Goal: Task Accomplishment & Management: Complete application form

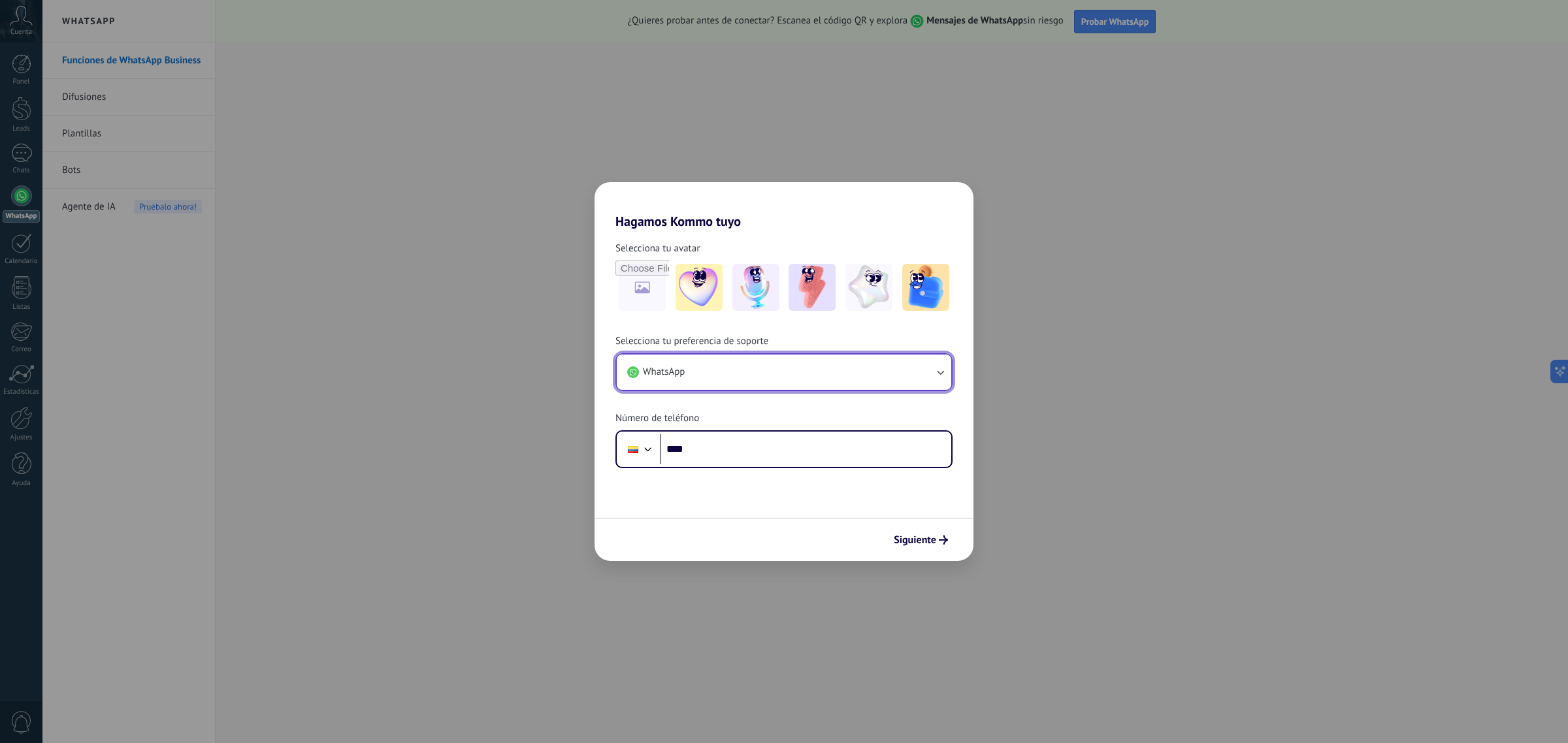
click at [736, 372] on button "WhatsApp" at bounding box center [784, 372] width 335 height 35
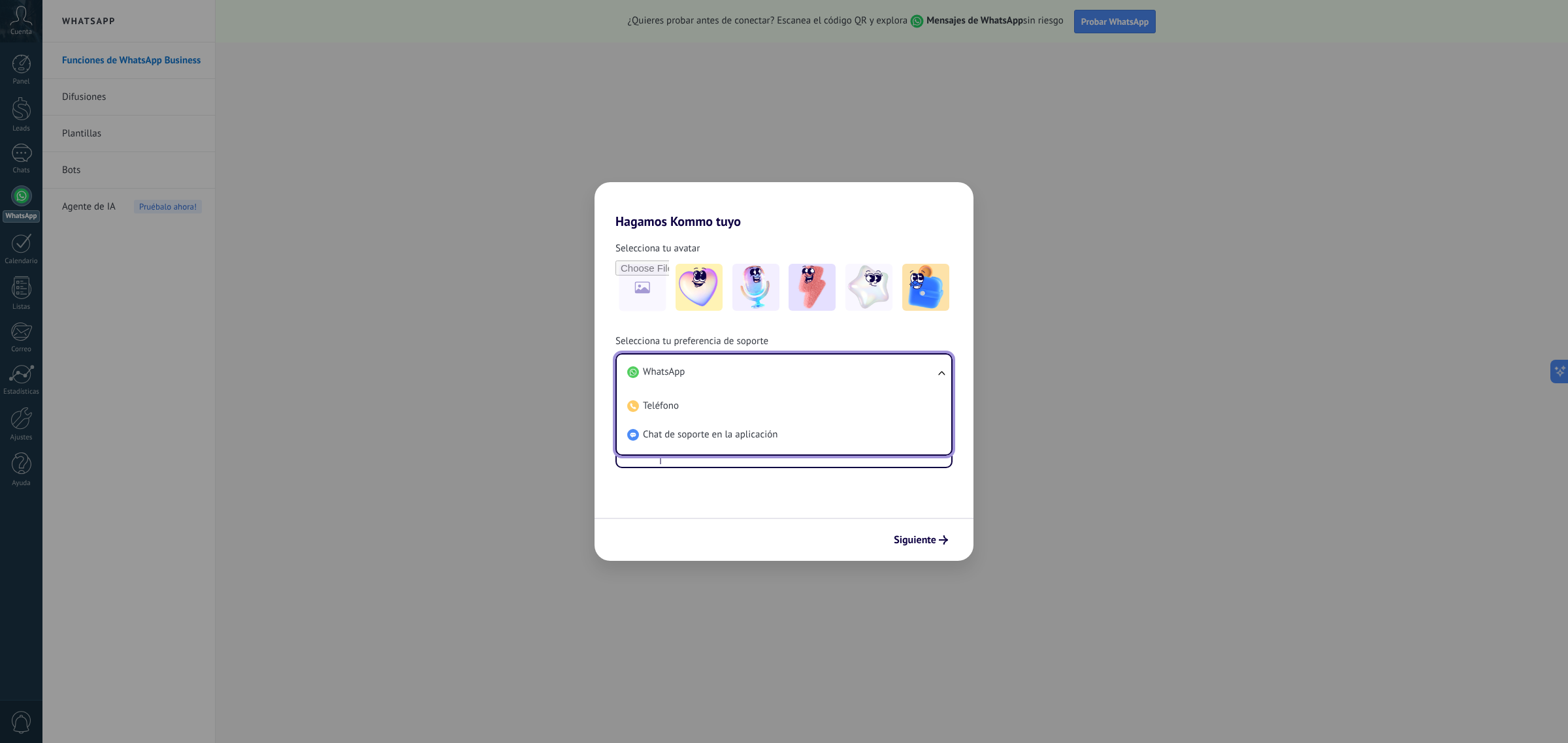
click at [736, 372] on li "WhatsApp" at bounding box center [781, 372] width 318 height 29
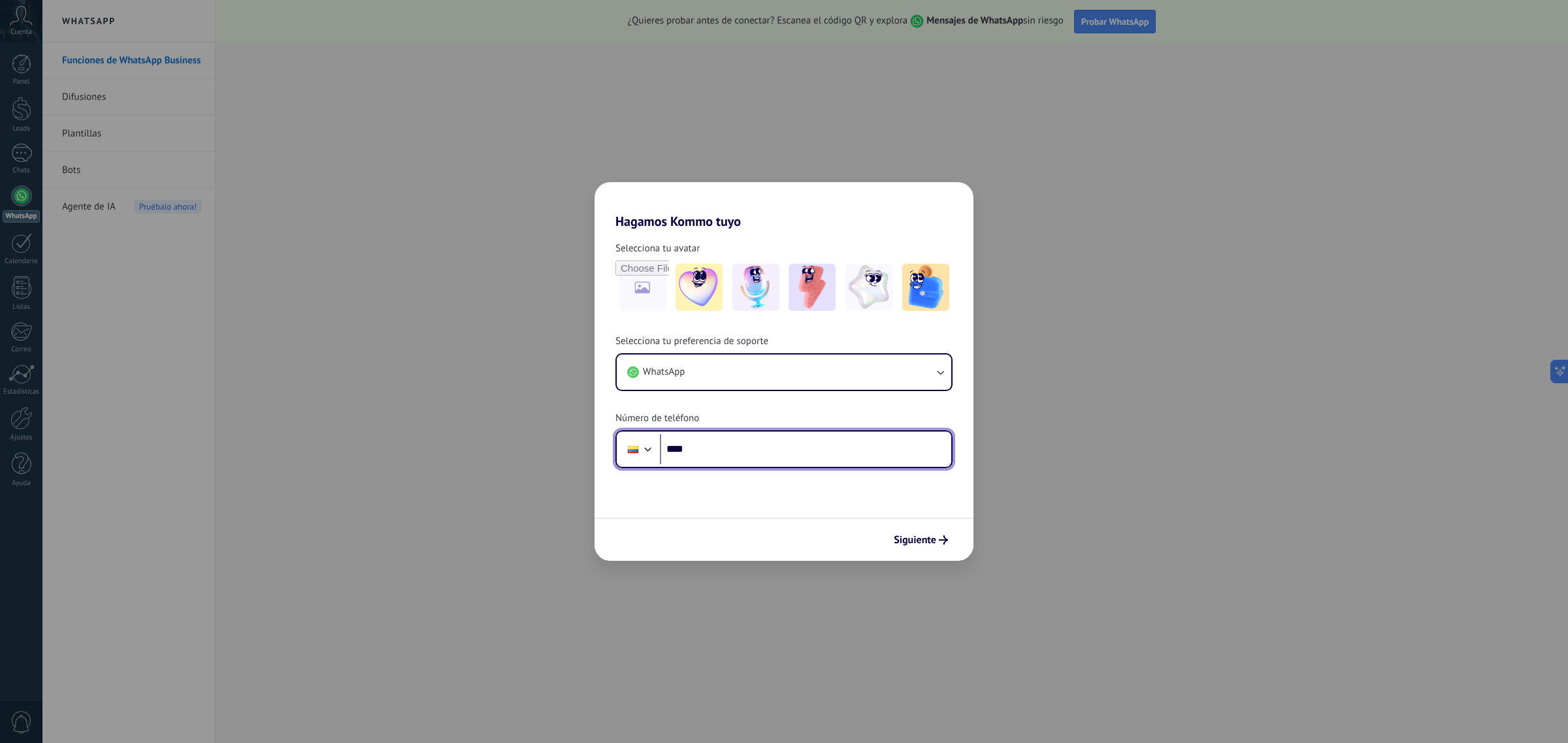
click at [735, 451] on input "****" at bounding box center [806, 450] width 292 height 30
type input "**********"
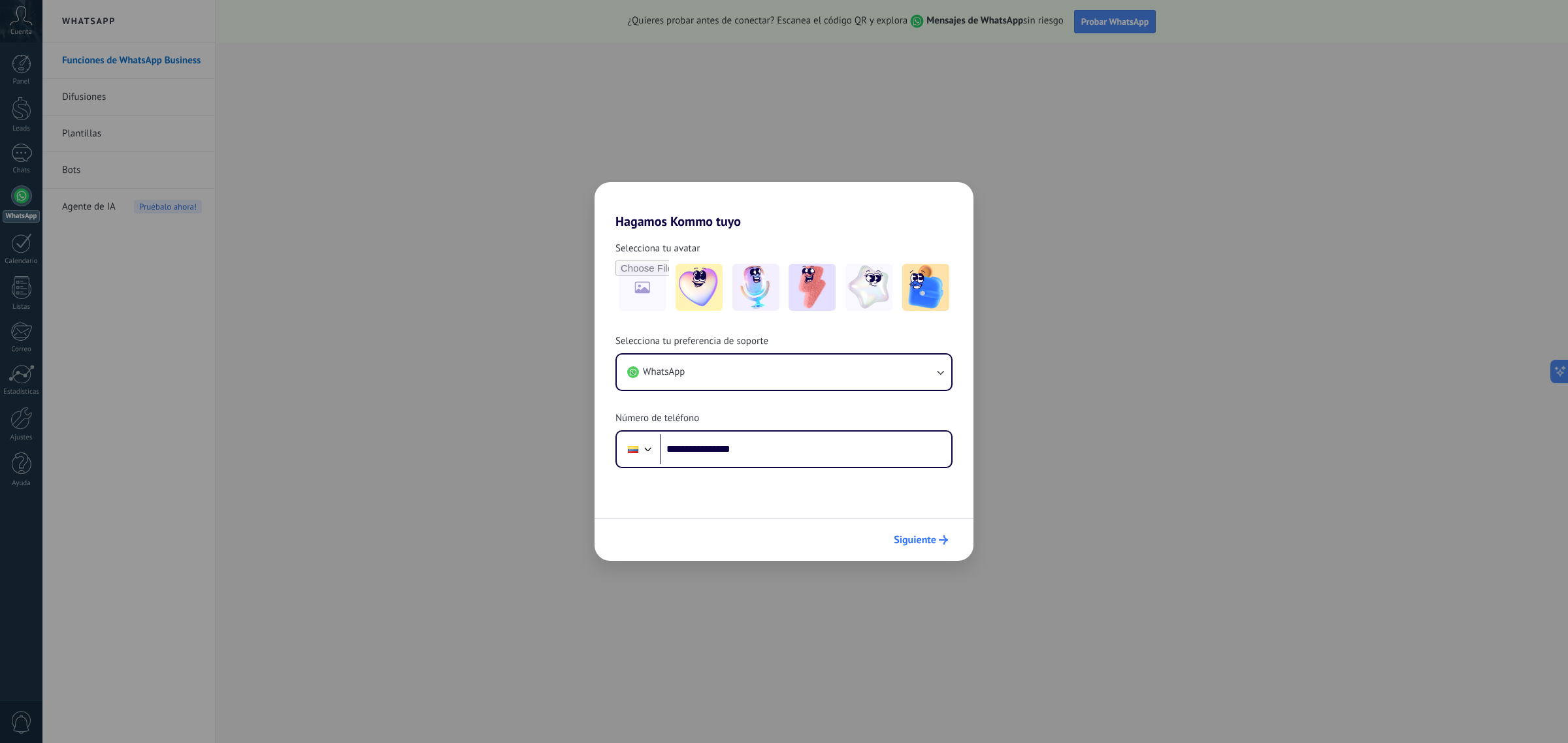
click at [929, 536] on span "Siguiente" at bounding box center [914, 540] width 42 height 9
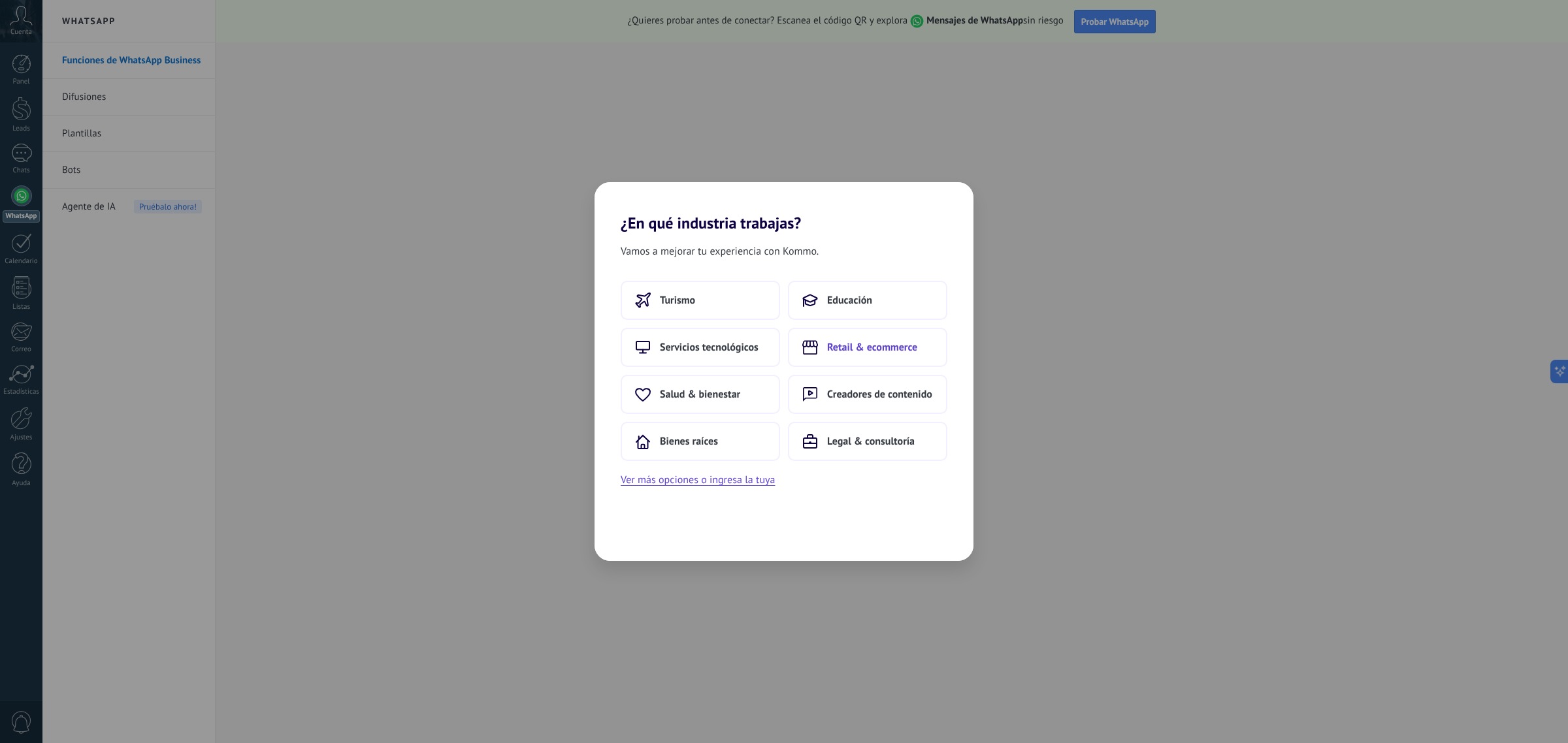
click at [866, 360] on button "Retail & ecommerce" at bounding box center [868, 348] width 159 height 39
click at [741, 481] on button "Ver más opciones o ingresa la tuya" at bounding box center [698, 479] width 154 height 17
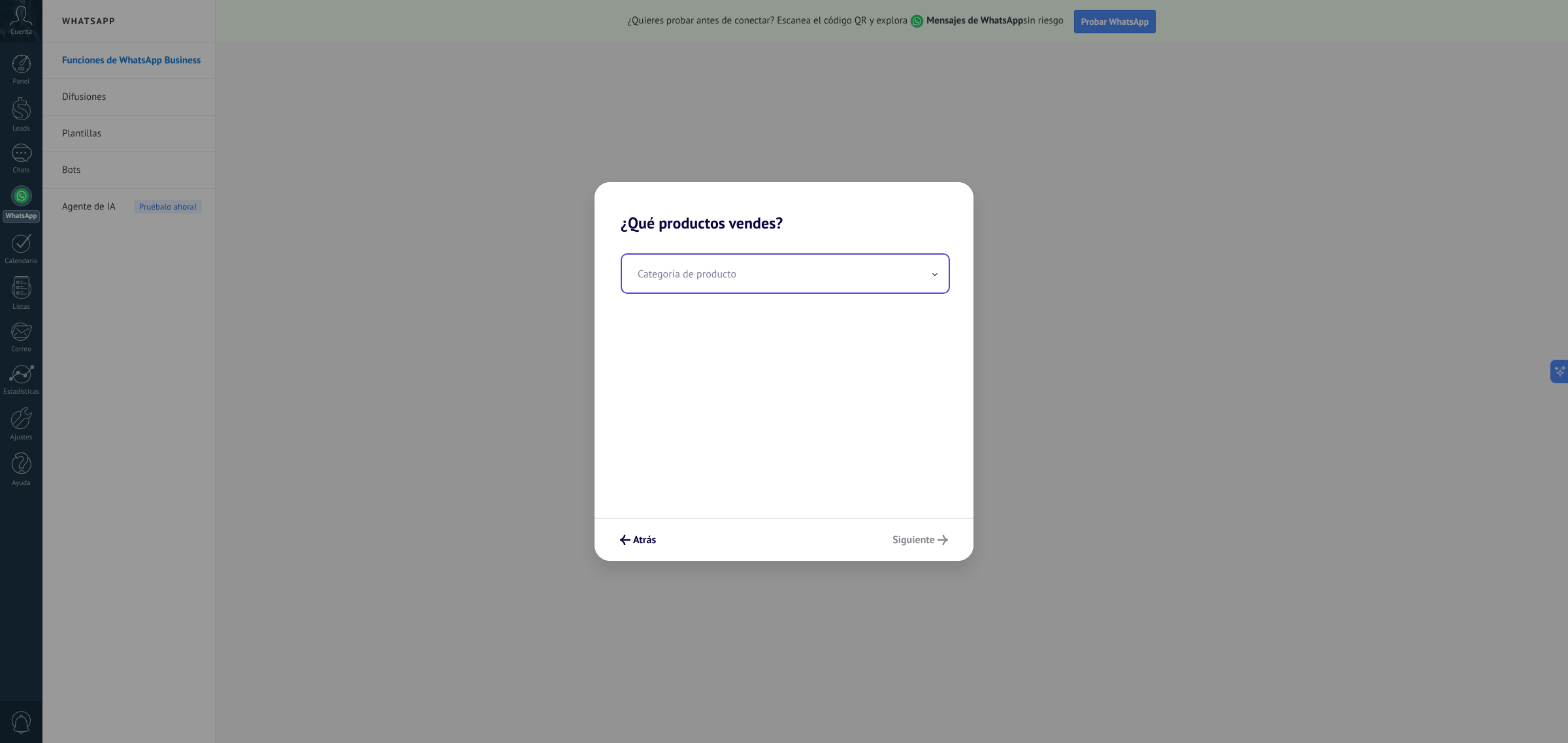
click at [720, 262] on input "text" at bounding box center [784, 274] width 326 height 38
type input "*"
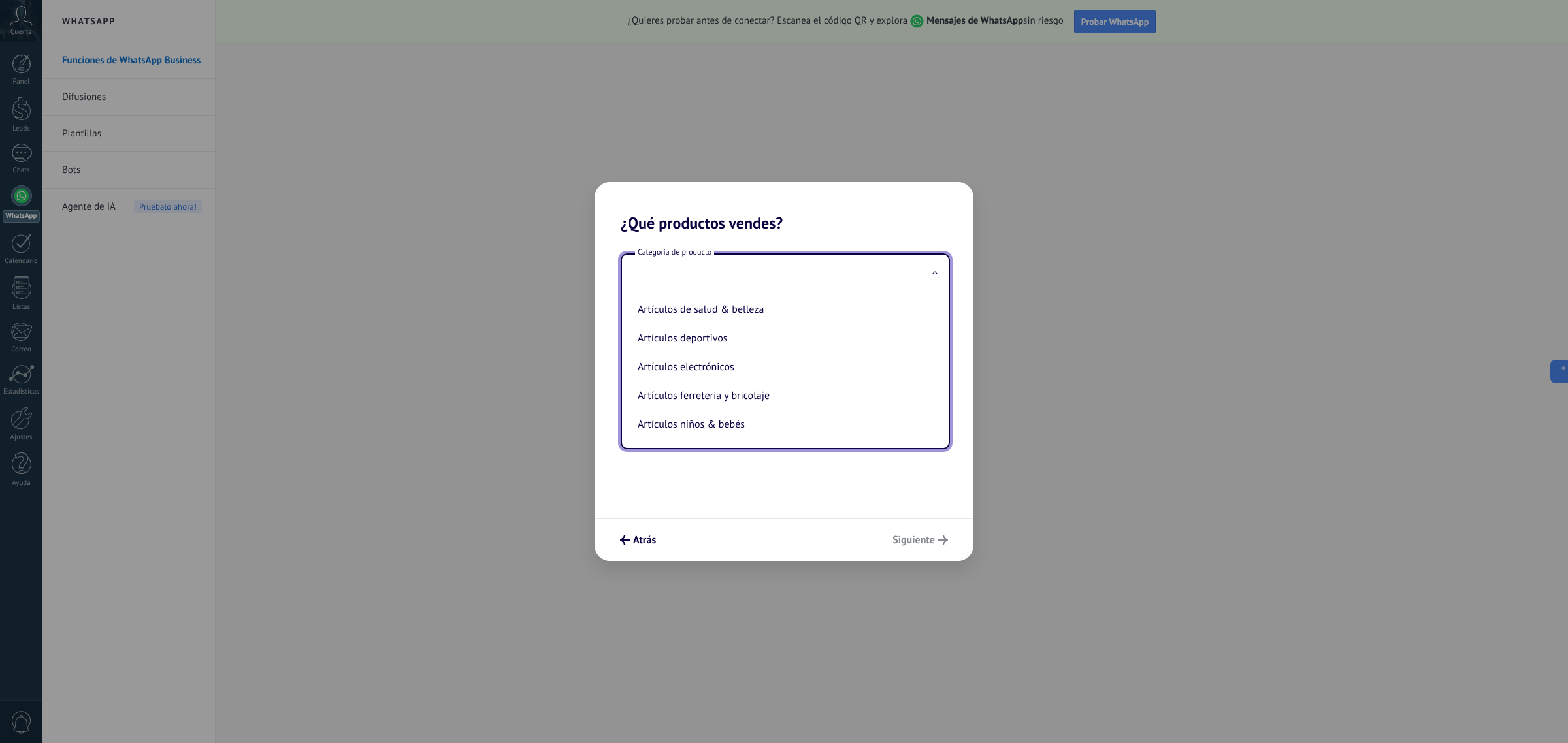
click at [467, 508] on div "¿Qué productos vendes? Categoría de producto Artículos de salud & belleza Artíc…" at bounding box center [784, 371] width 1568 height 743
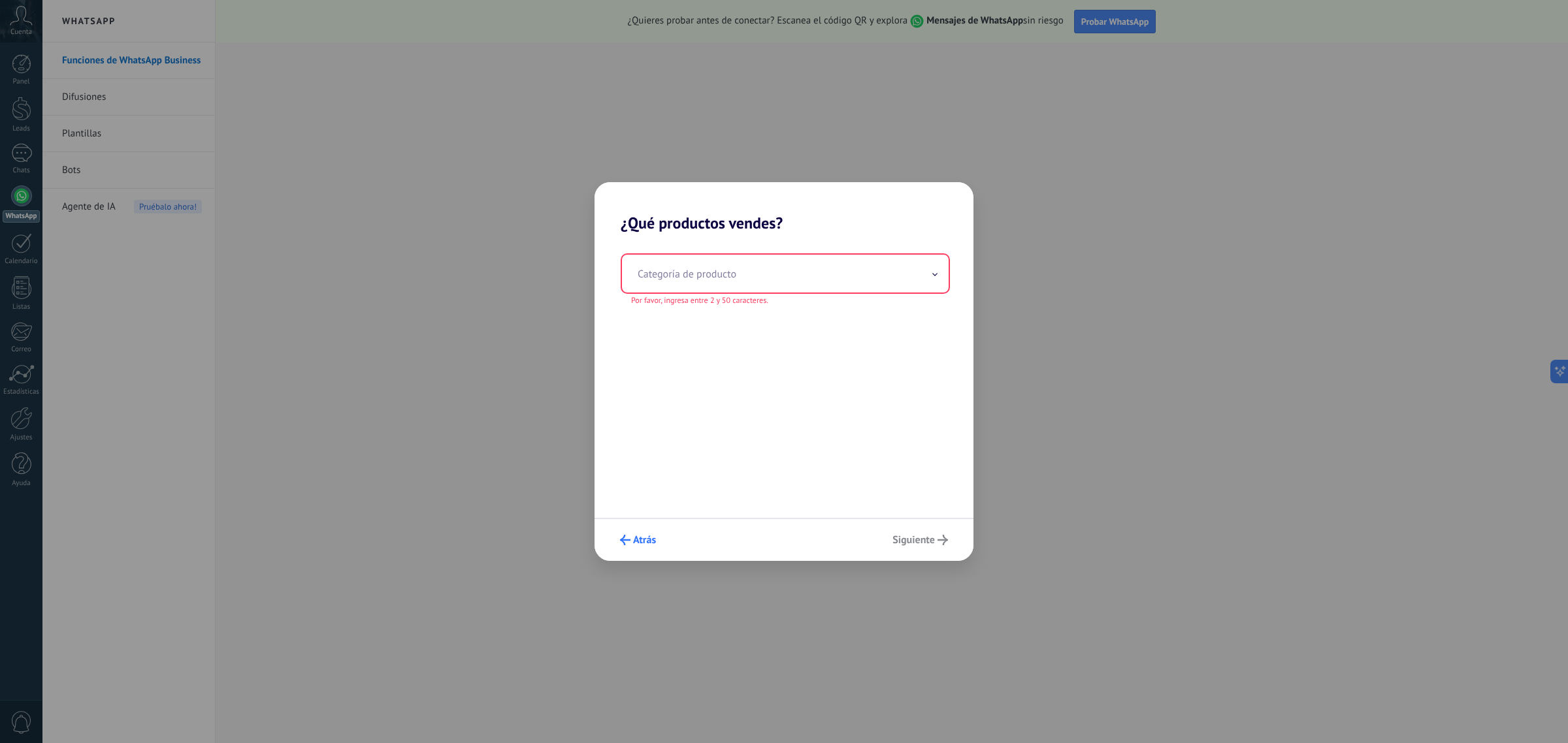
click at [626, 530] on button "Atrás" at bounding box center [638, 540] width 47 height 22
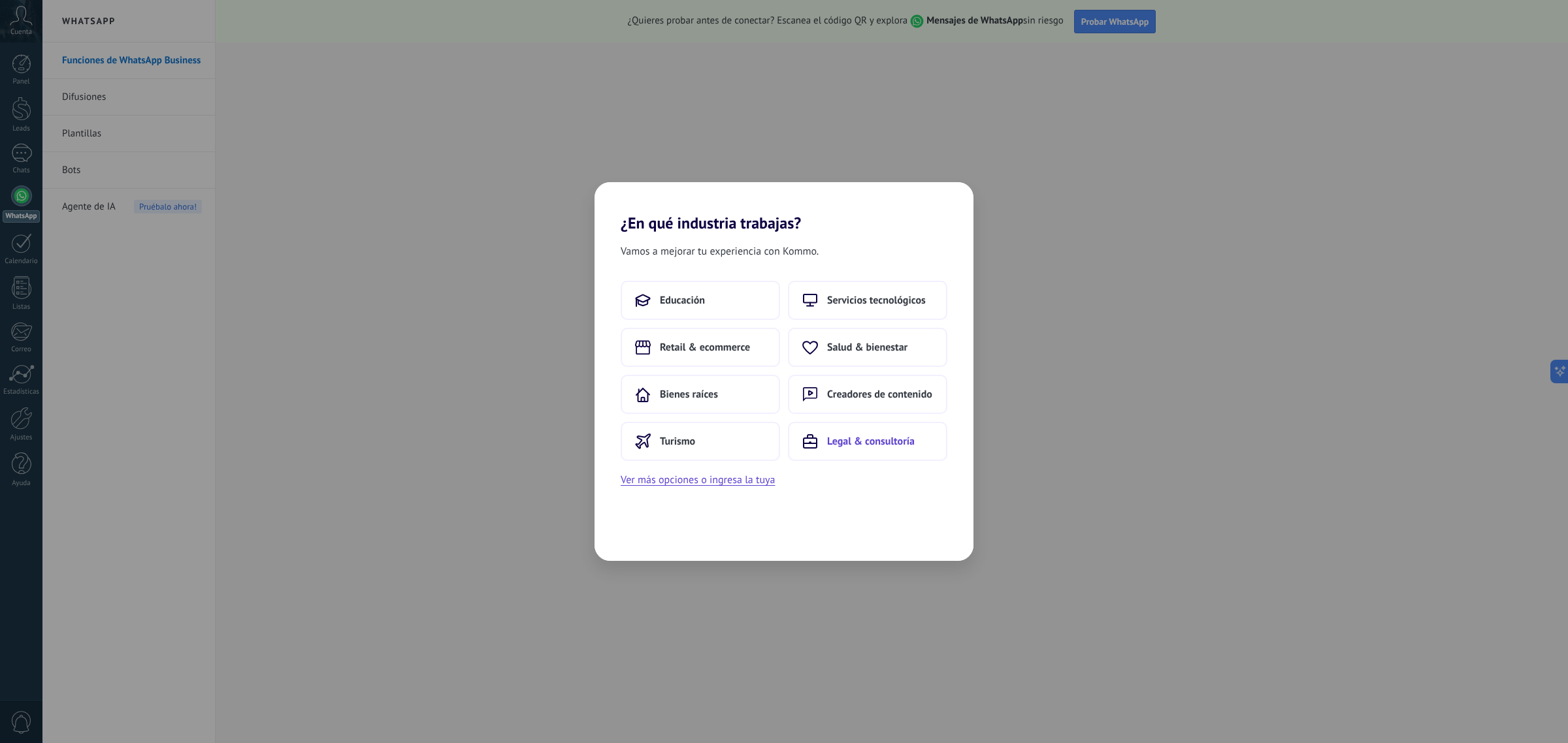
click at [847, 435] on span "Legal & consultoría" at bounding box center [871, 441] width 88 height 13
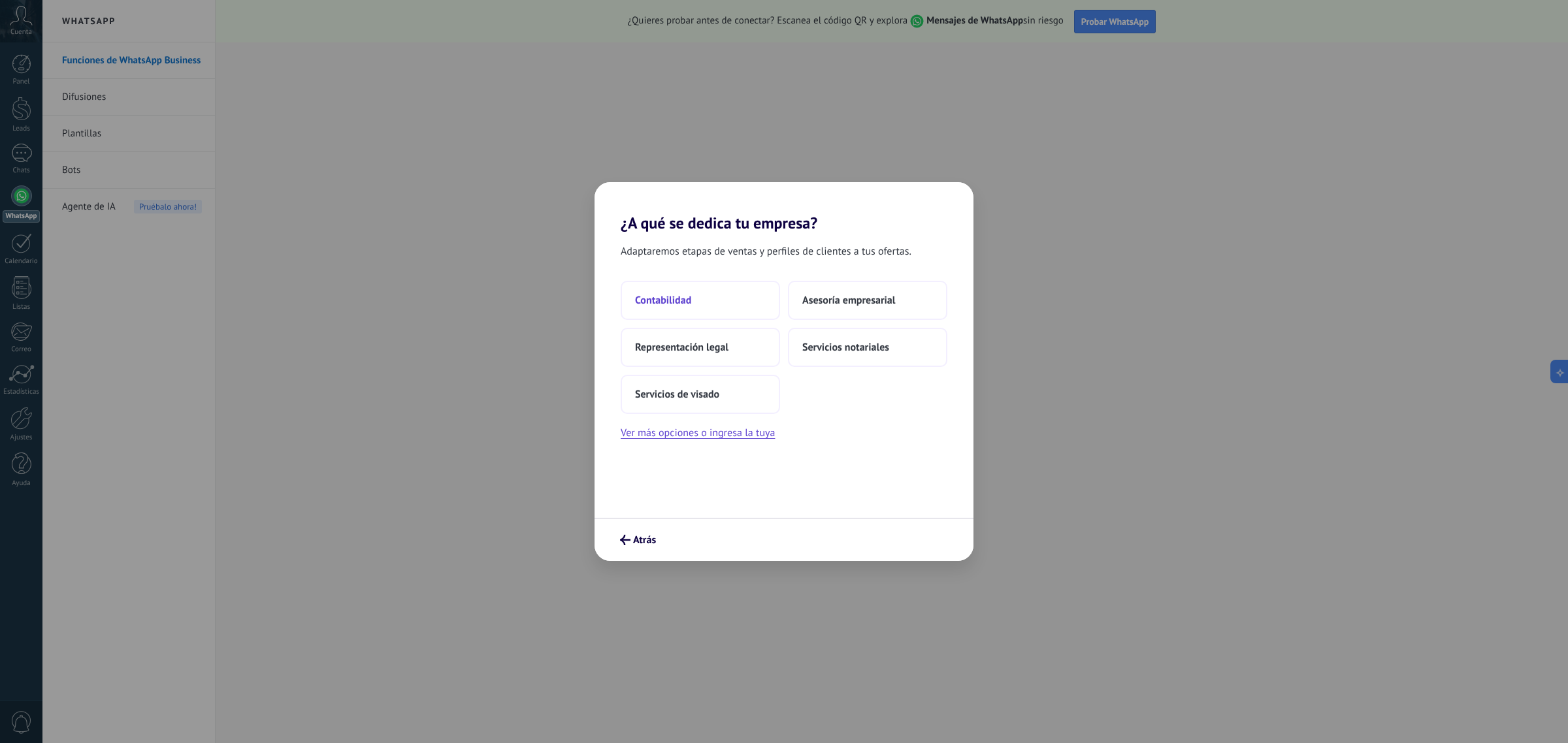
click at [676, 301] on span "Contabilidad" at bounding box center [663, 300] width 56 height 13
click at [717, 350] on button "6–10" at bounding box center [700, 348] width 159 height 39
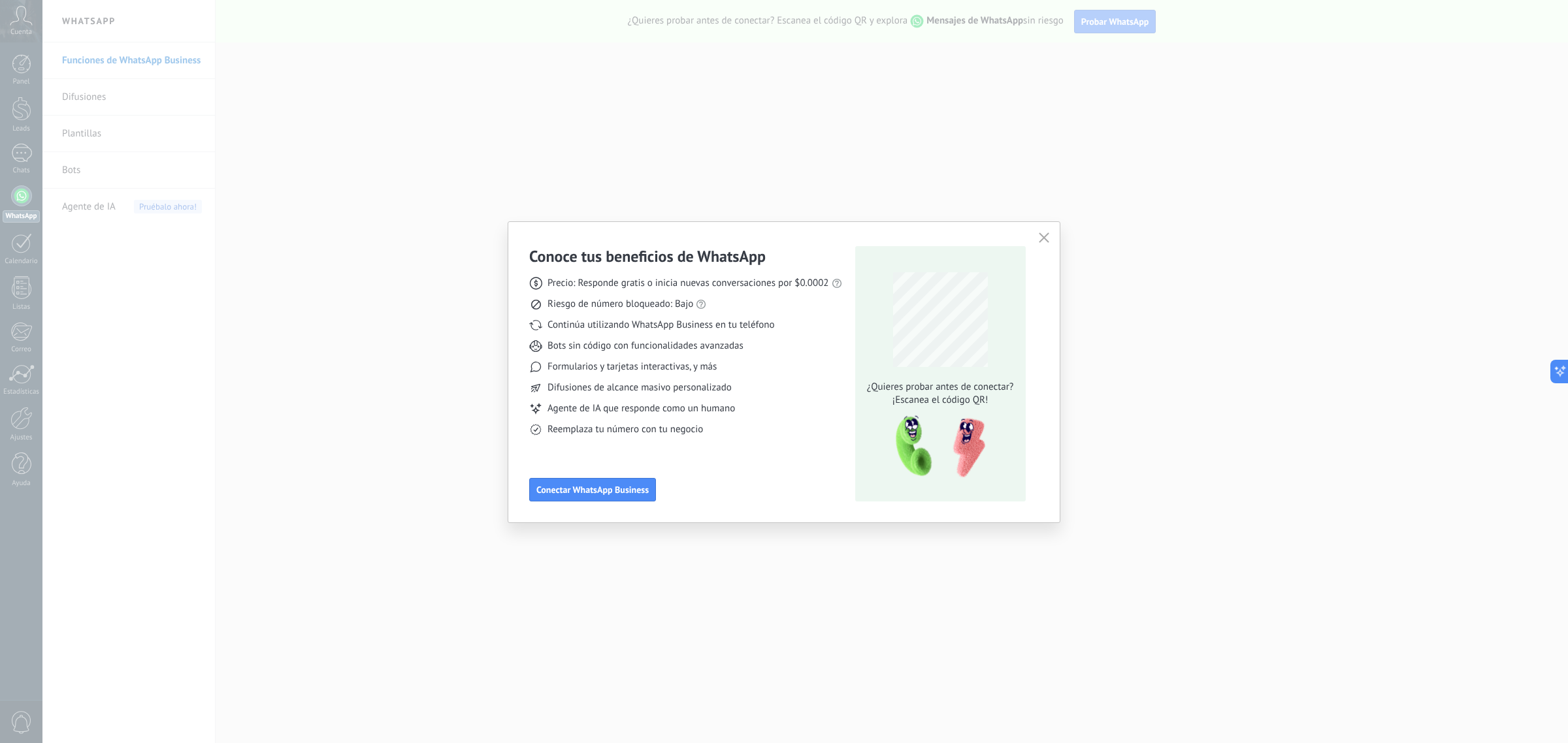
click at [1046, 239] on icon "button" at bounding box center [1044, 238] width 11 height 11
